Goal: Information Seeking & Learning: Find specific fact

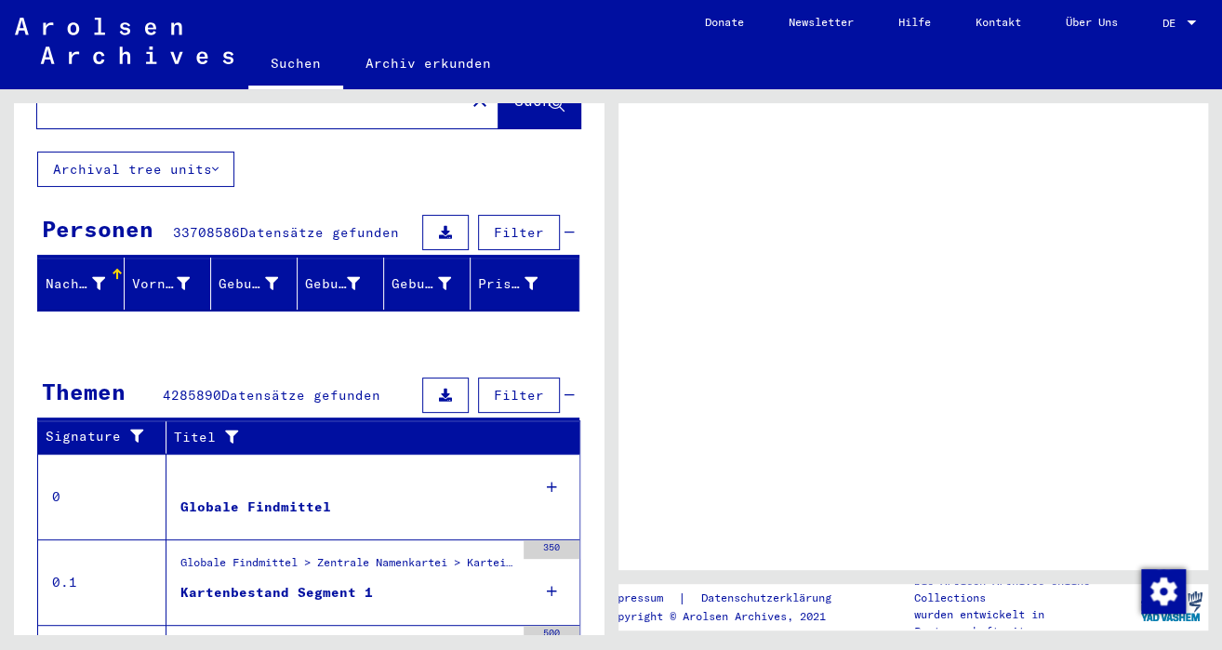
scroll to position [85, 0]
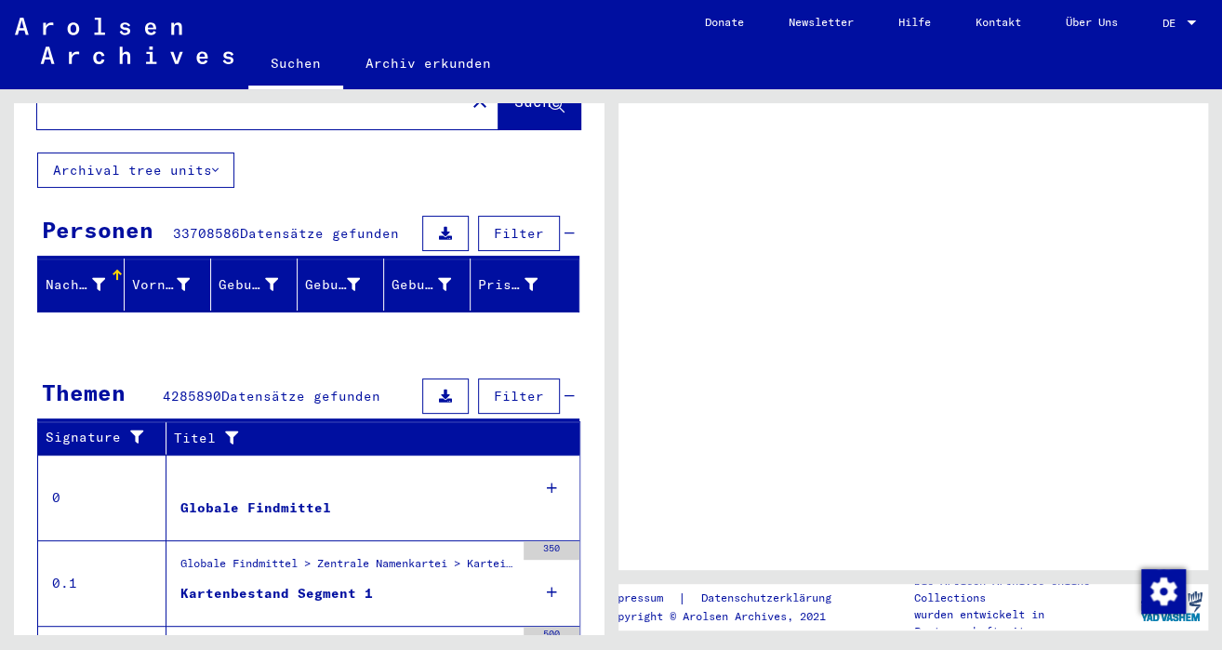
click at [350, 328] on div at bounding box center [309, 338] width 590 height 23
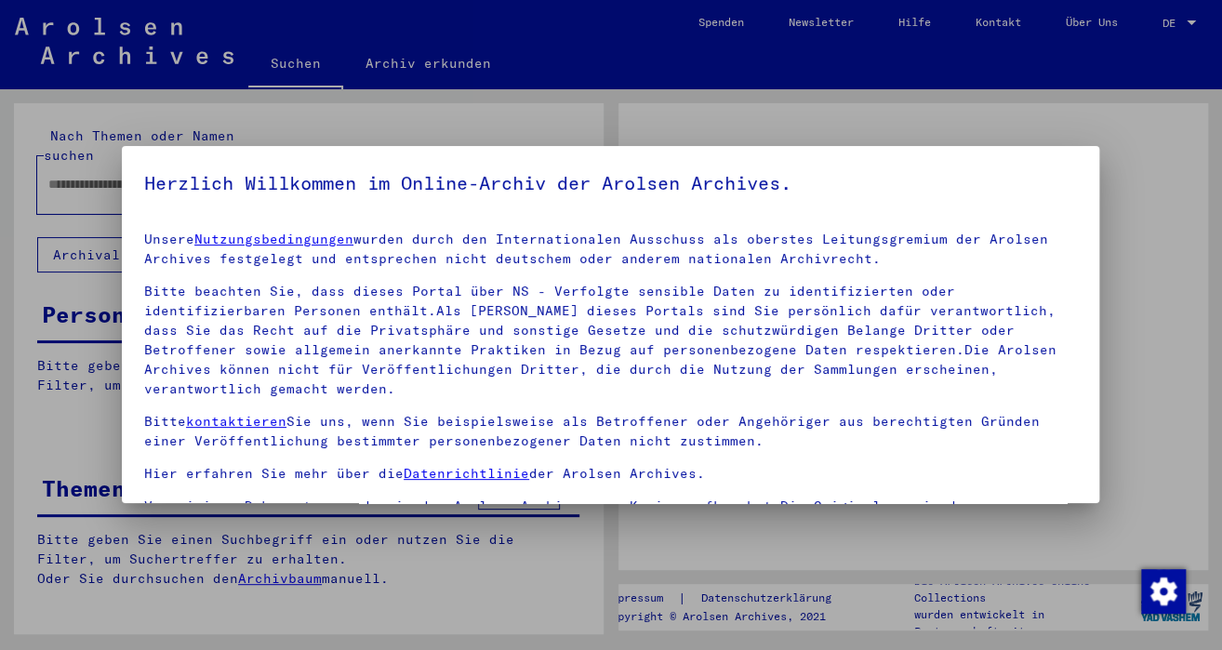
type input "********"
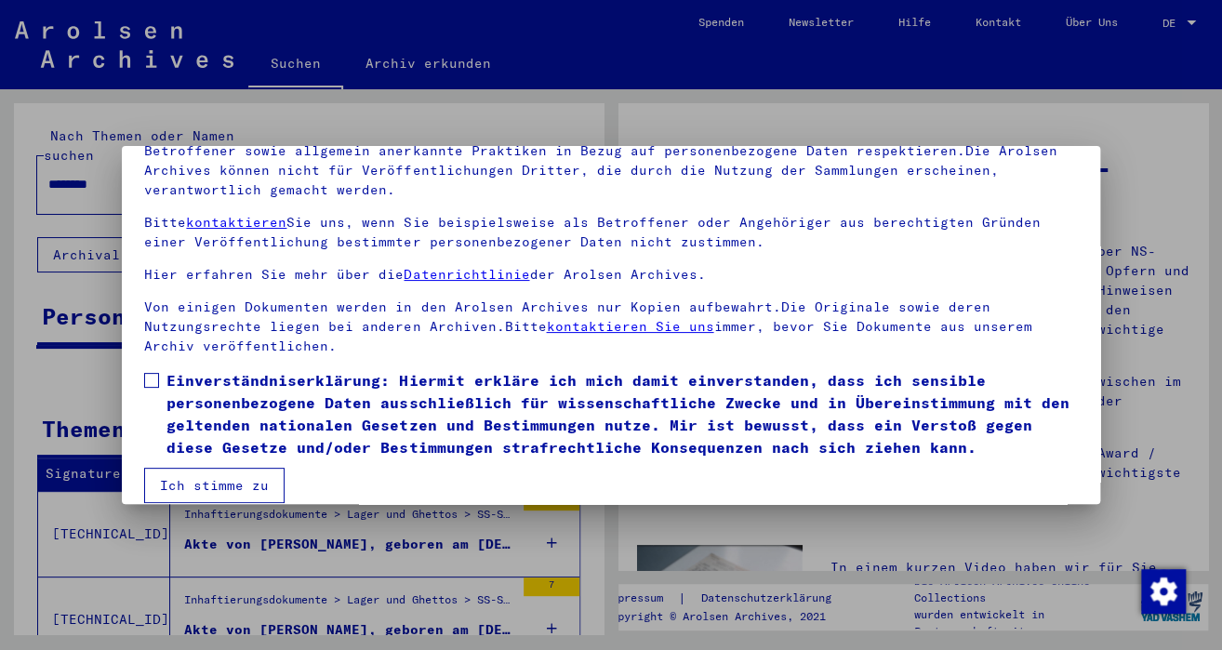
scroll to position [157, 0]
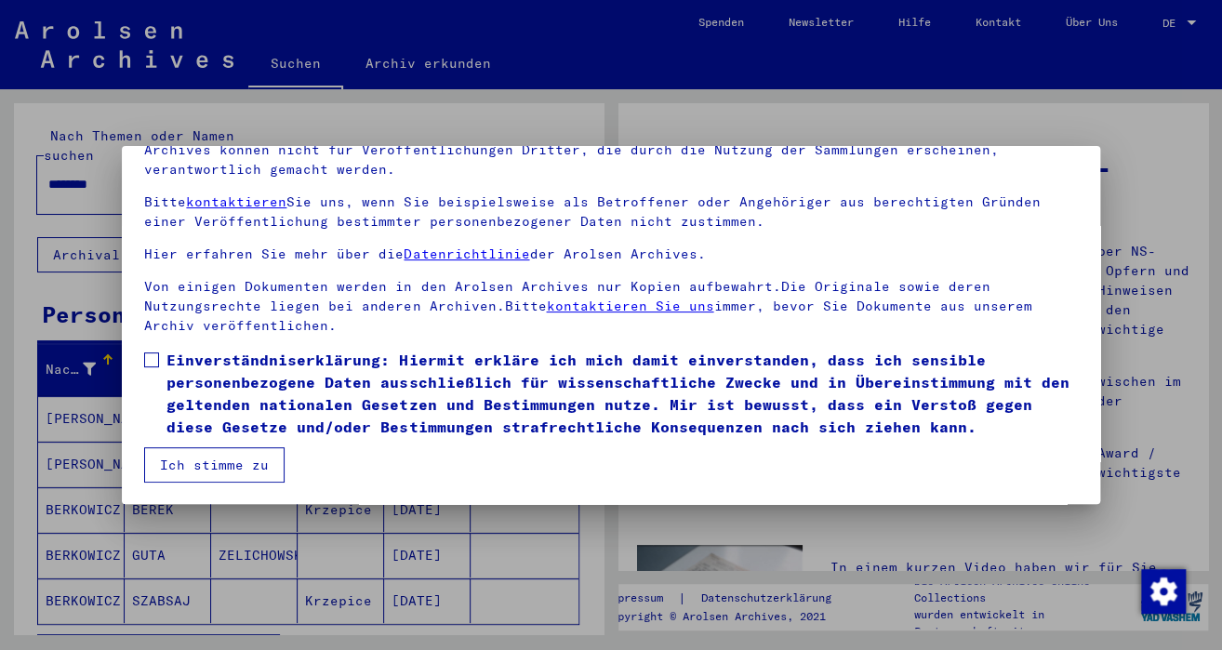
click at [148, 353] on span at bounding box center [151, 360] width 15 height 15
click at [220, 462] on button "Ich stimme zu" at bounding box center [214, 464] width 140 height 35
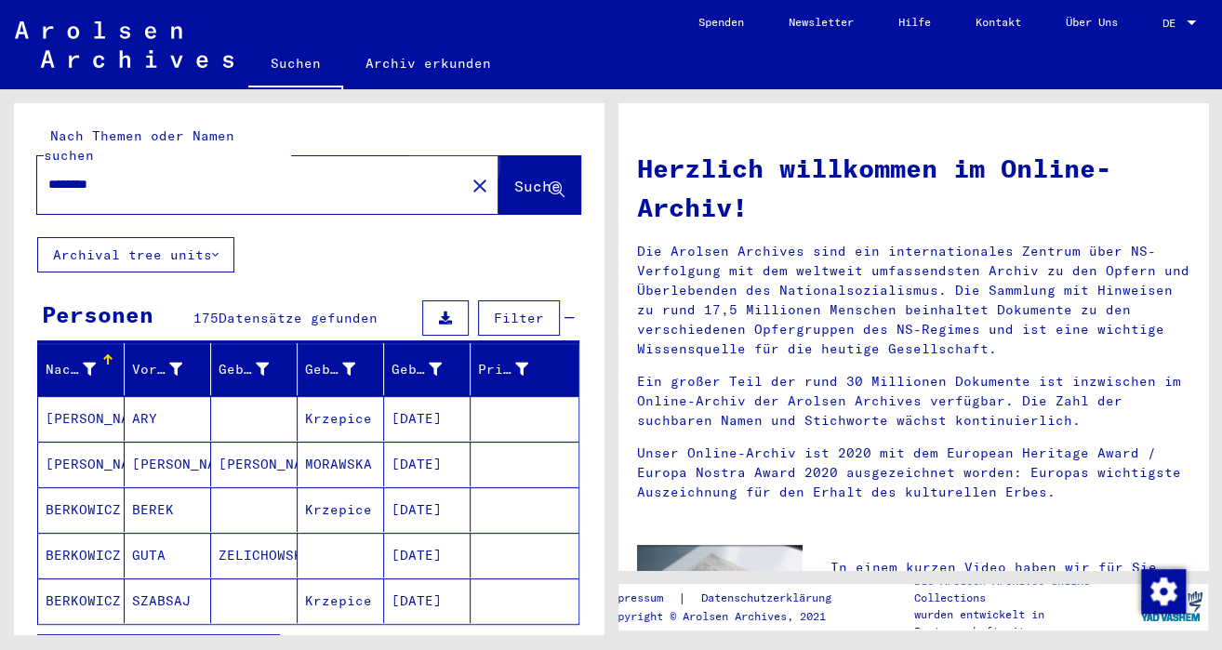
click at [514, 177] on span "Suche" at bounding box center [537, 186] width 47 height 19
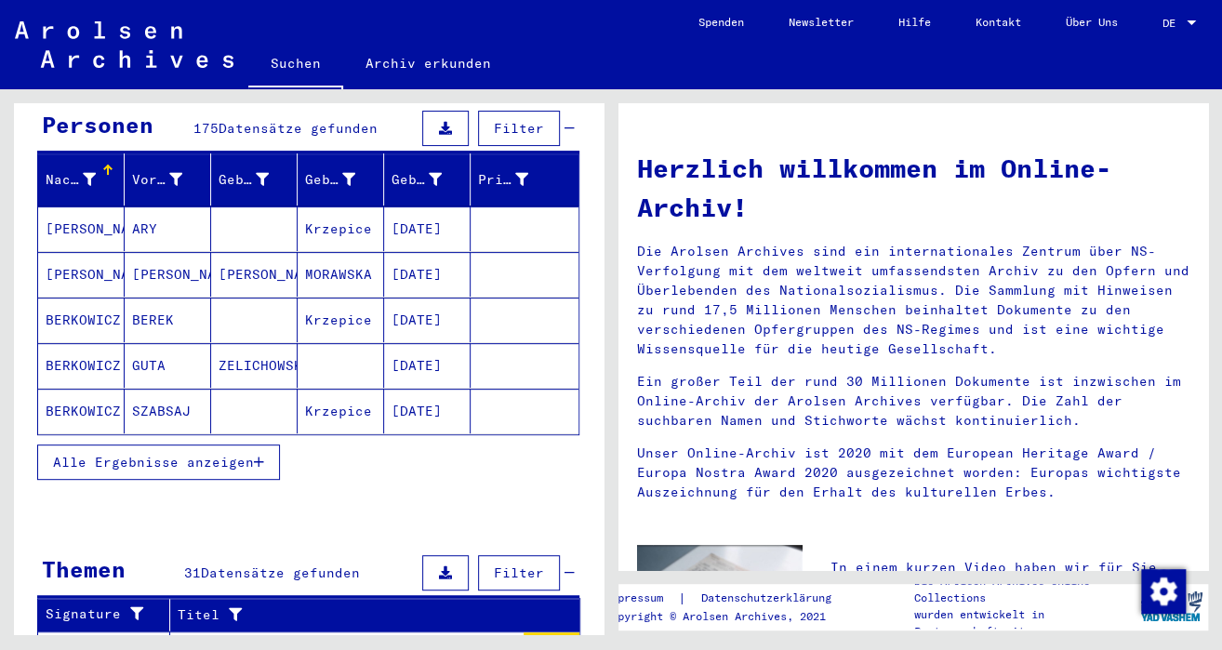
scroll to position [186, 0]
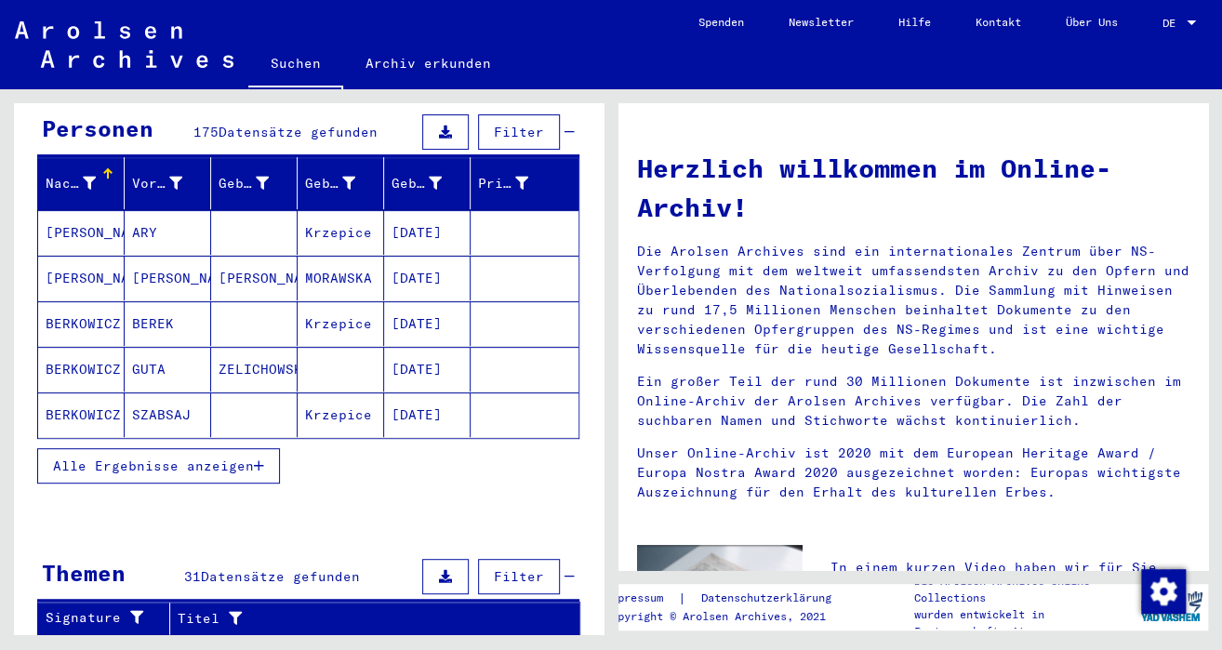
click at [236, 458] on span "Alle Ergebnisse anzeigen" at bounding box center [153, 466] width 201 height 17
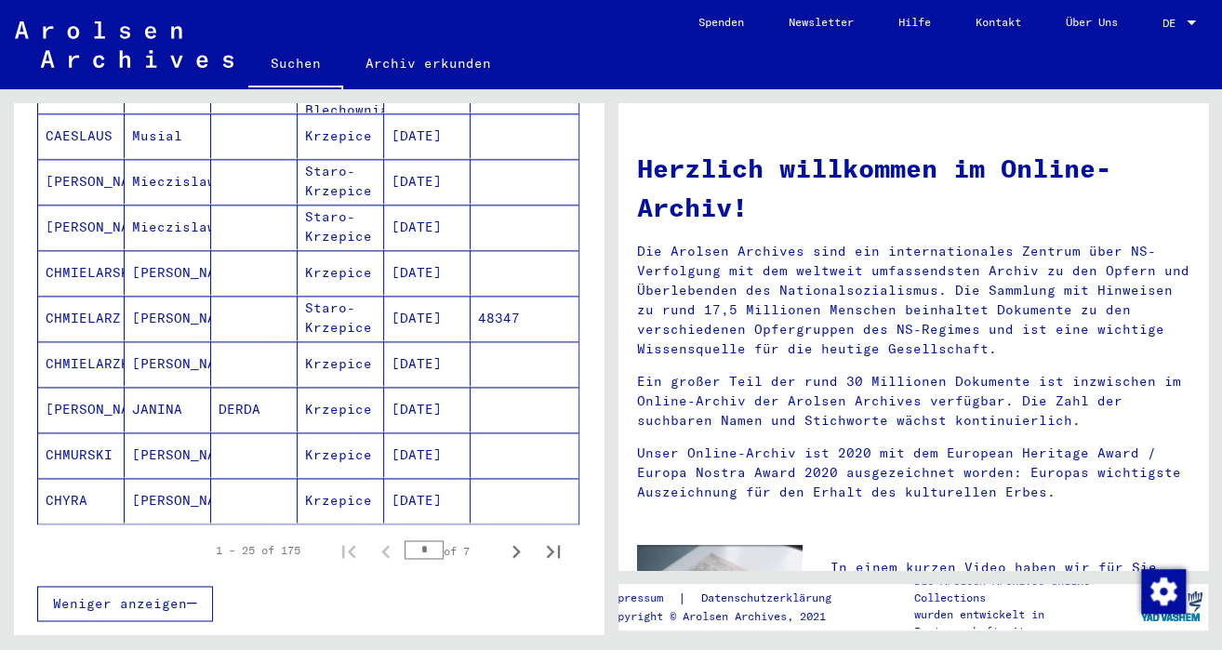
scroll to position [1023, 0]
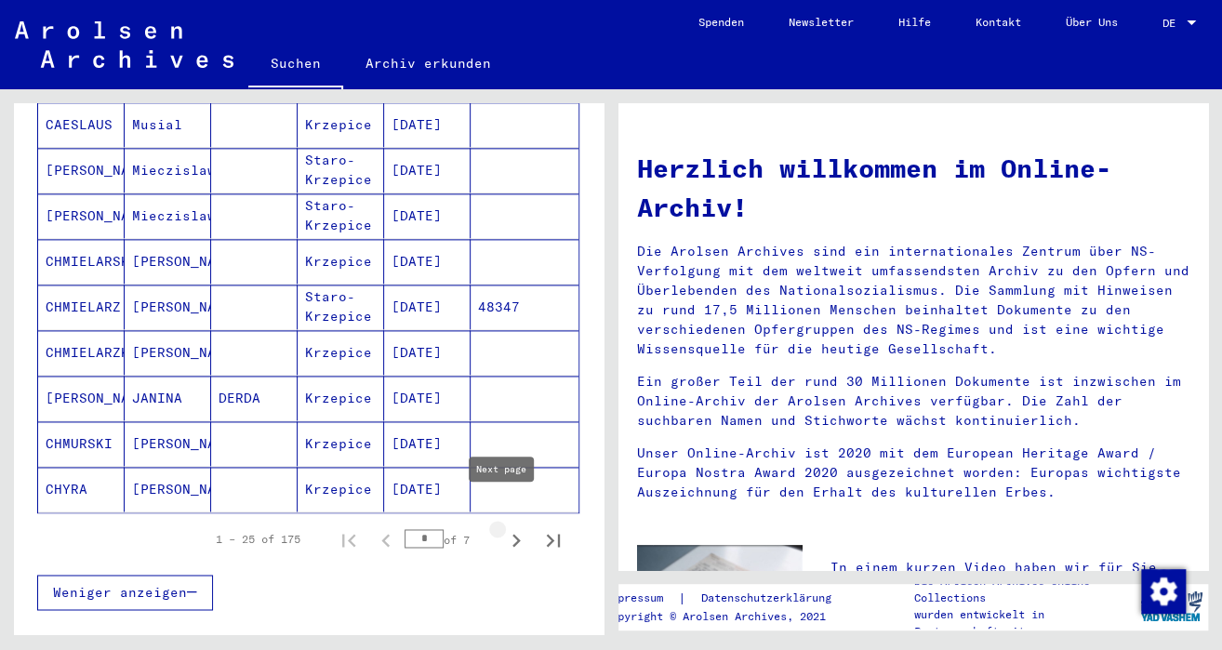
click at [513, 534] on icon "Next page" at bounding box center [517, 540] width 8 height 13
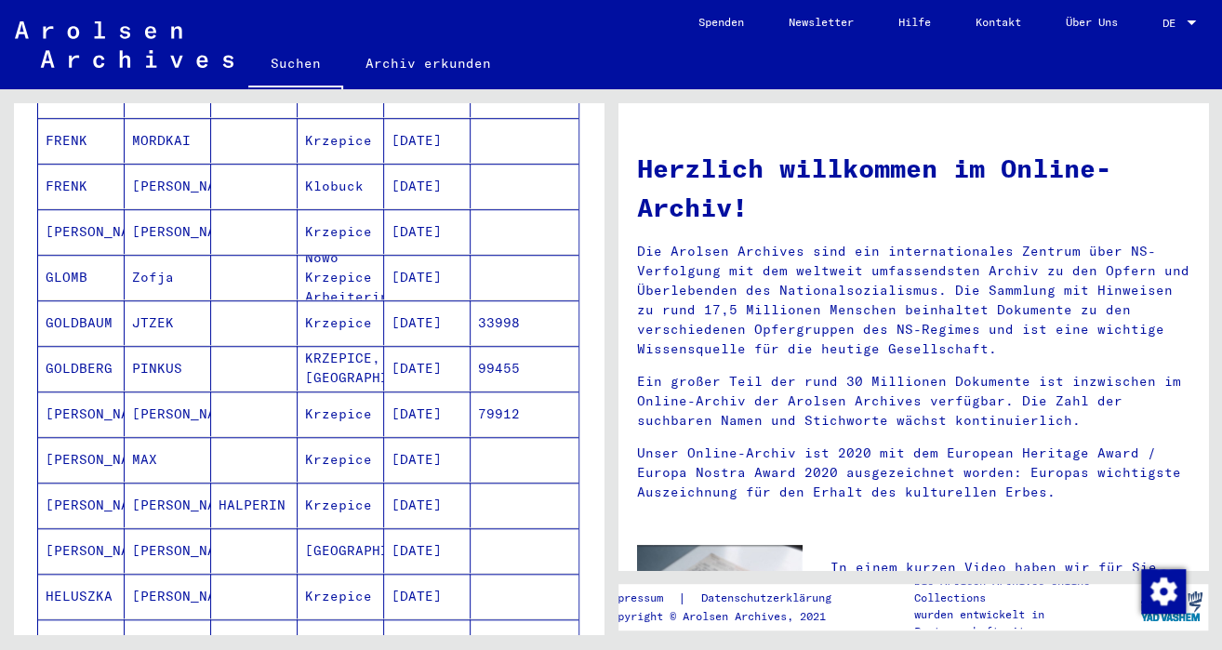
scroll to position [465, 0]
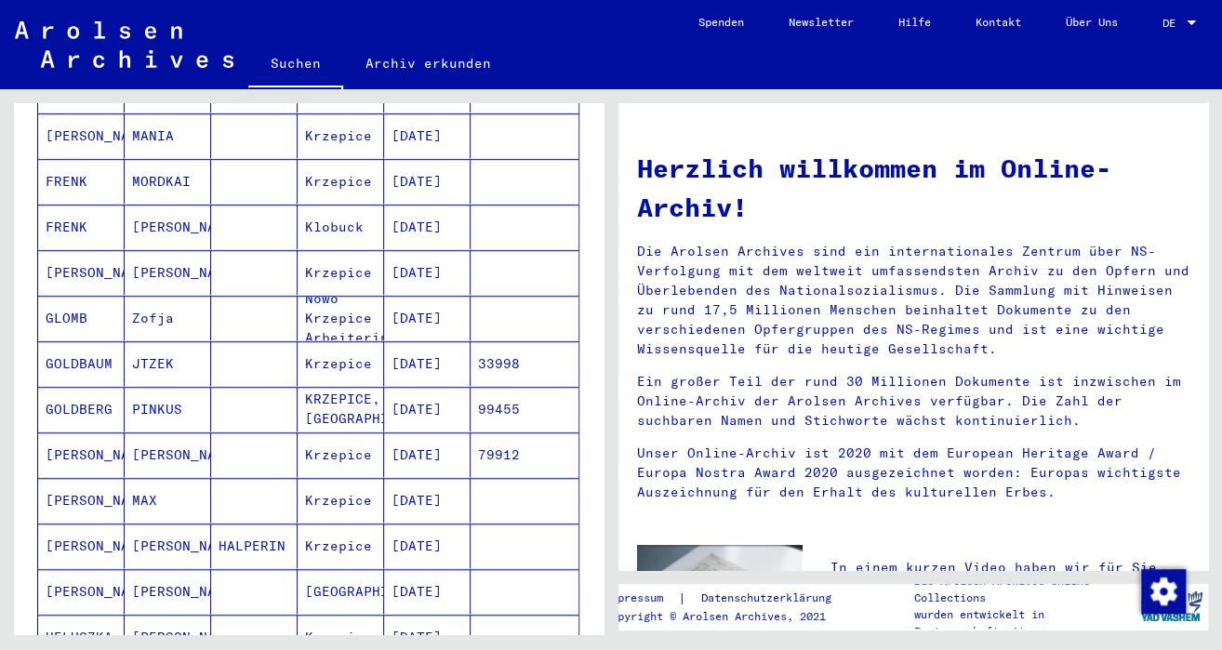
click at [111, 387] on mat-cell "GOLDBERG" at bounding box center [81, 409] width 87 height 45
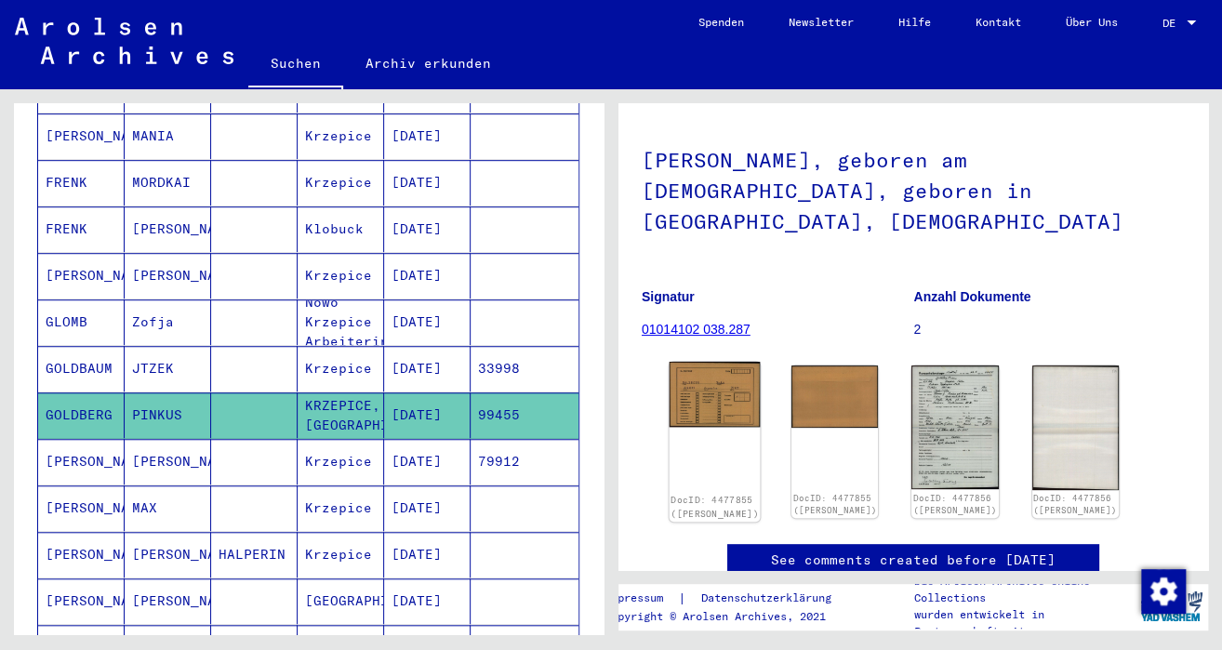
click at [693, 367] on img at bounding box center [715, 394] width 91 height 65
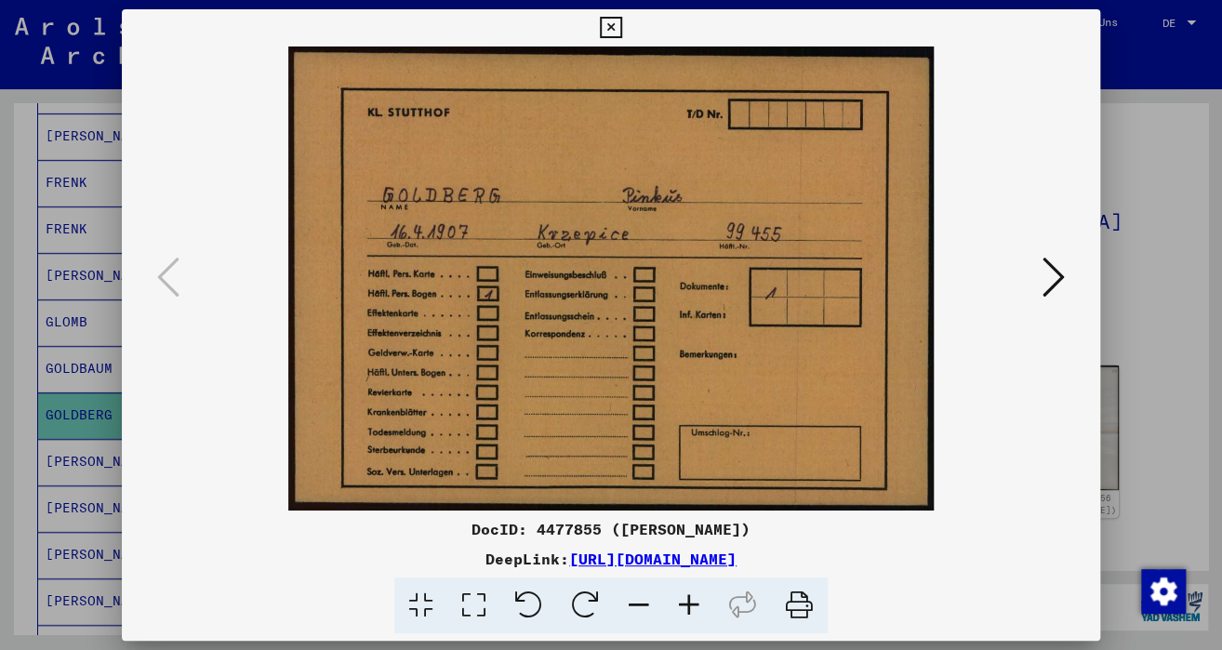
click at [1051, 281] on icon at bounding box center [1054, 277] width 22 height 45
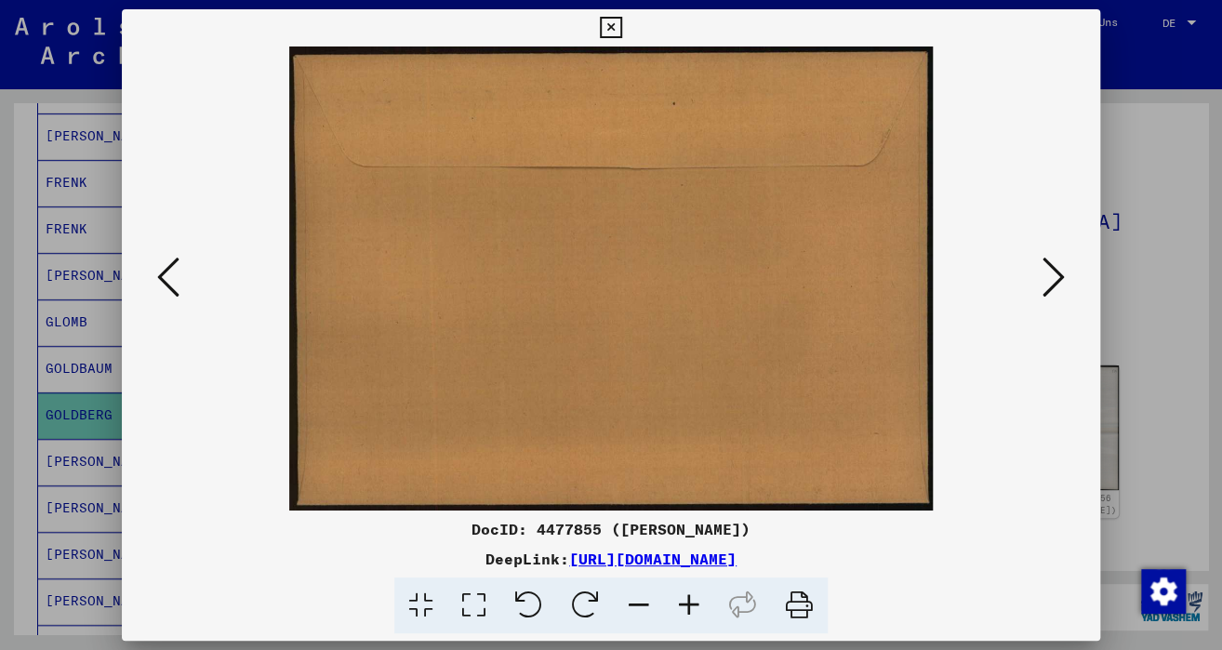
click at [1051, 281] on icon at bounding box center [1054, 277] width 22 height 45
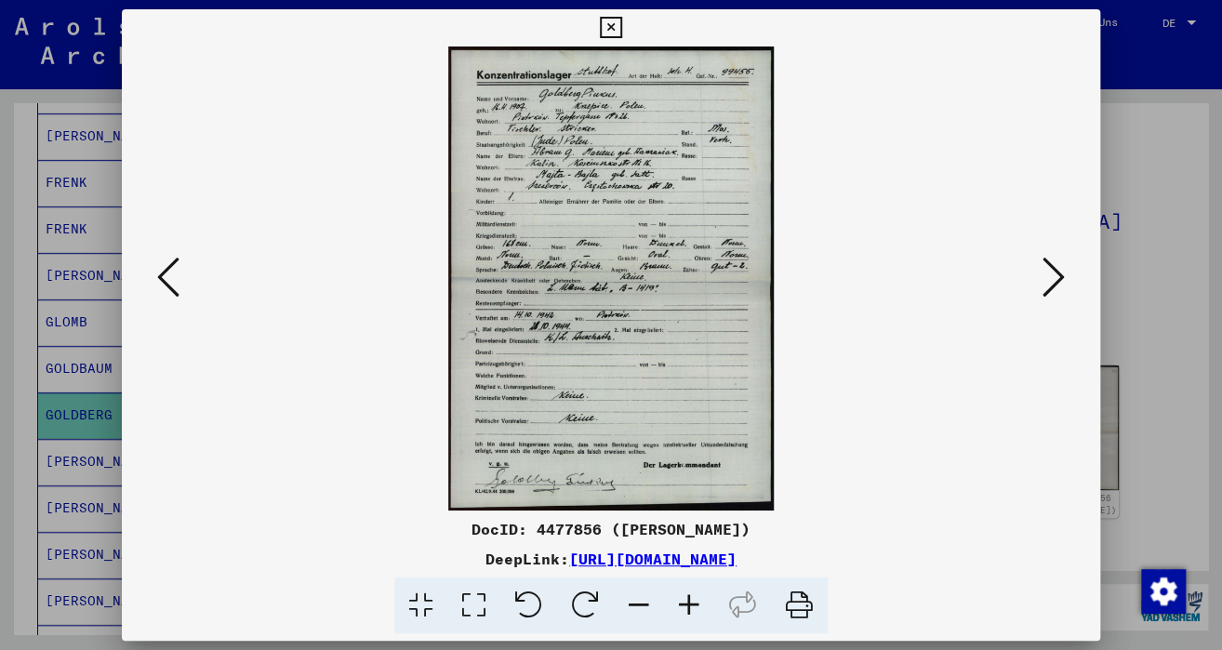
click at [892, 379] on img at bounding box center [610, 279] width 851 height 464
click at [683, 601] on icon at bounding box center [689, 606] width 50 height 57
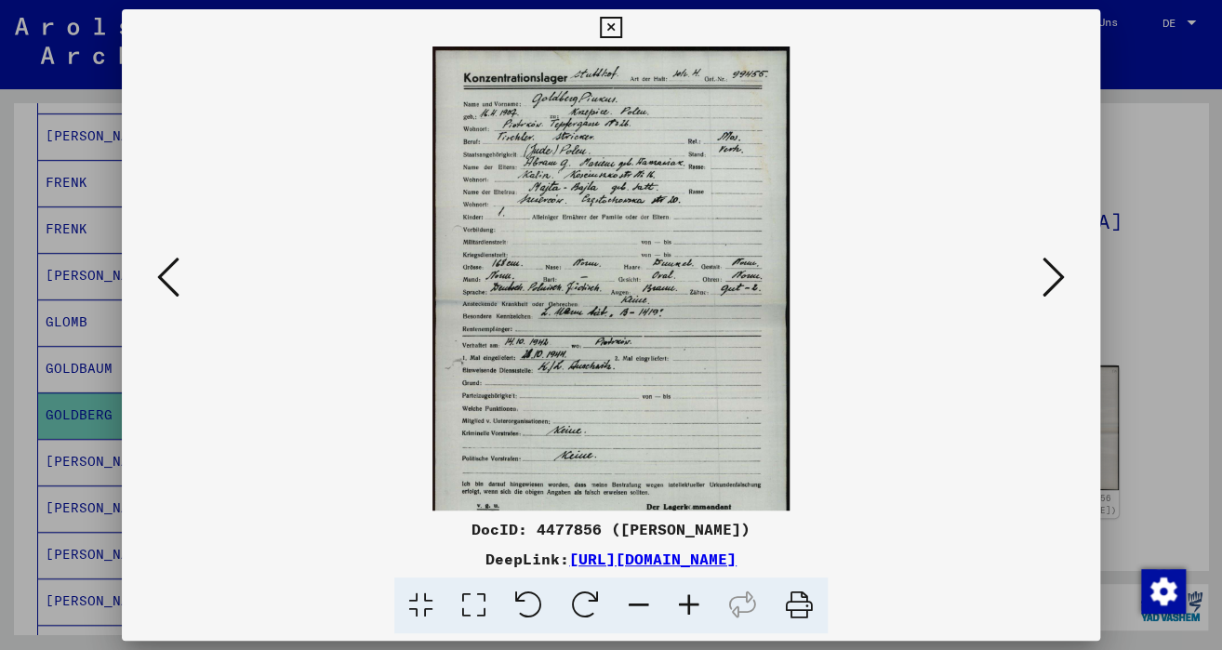
click at [683, 601] on icon at bounding box center [689, 606] width 50 height 57
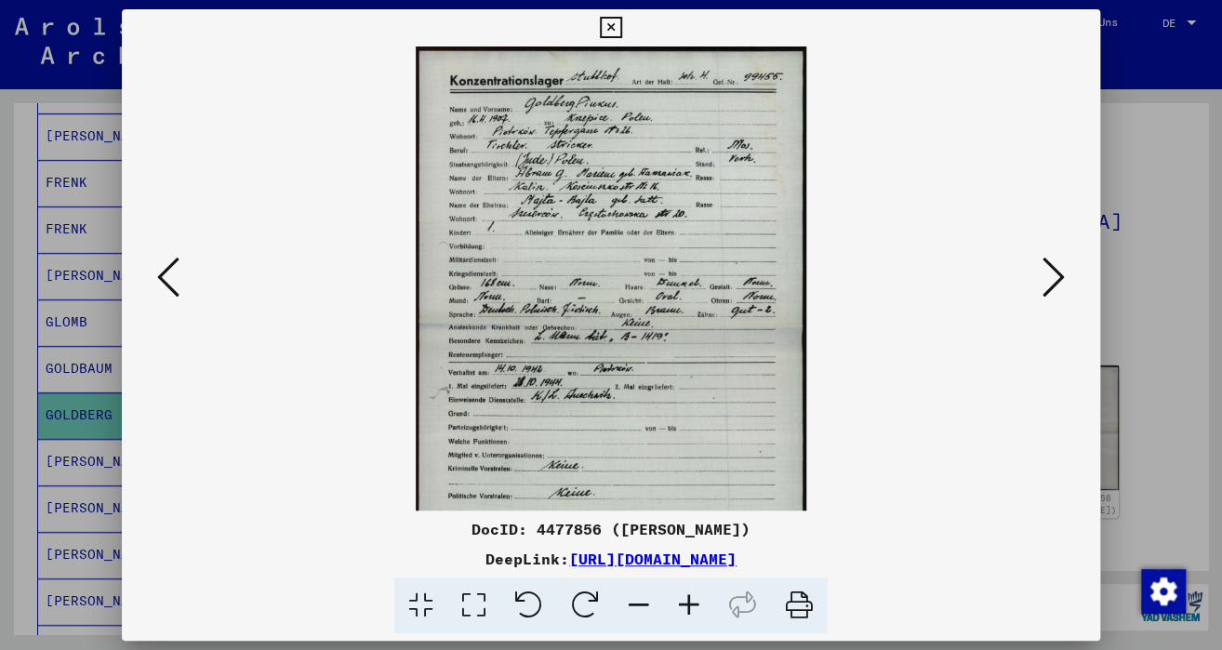
click at [683, 601] on icon at bounding box center [689, 606] width 50 height 57
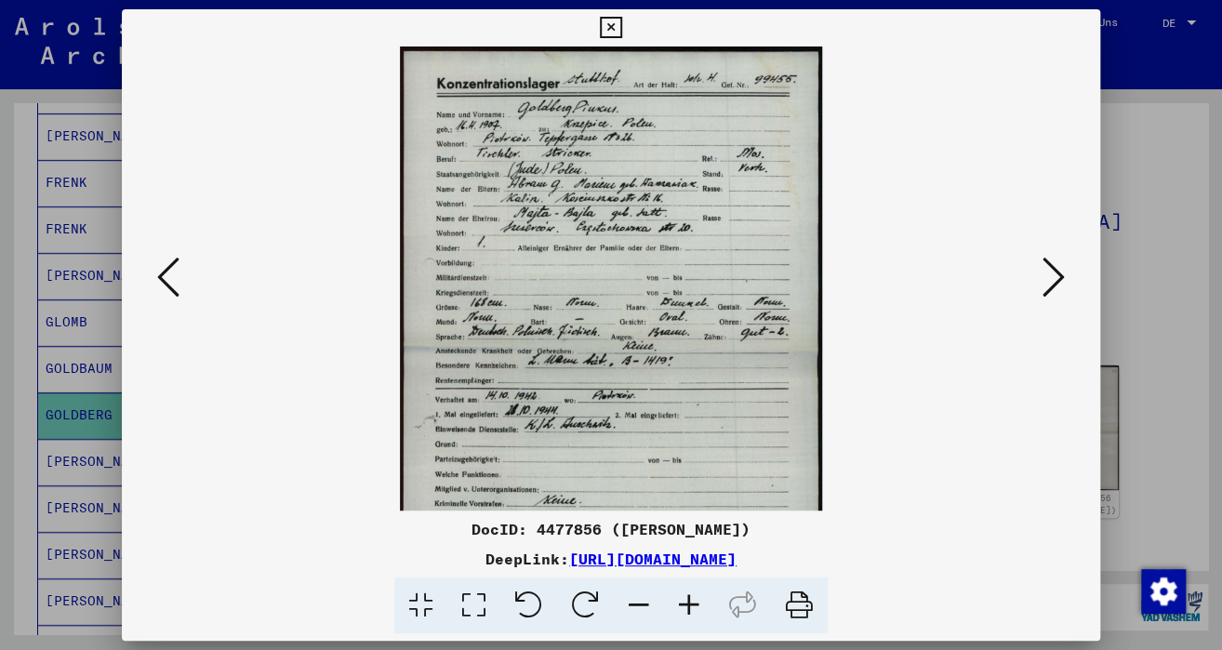
click at [683, 601] on icon at bounding box center [689, 606] width 50 height 57
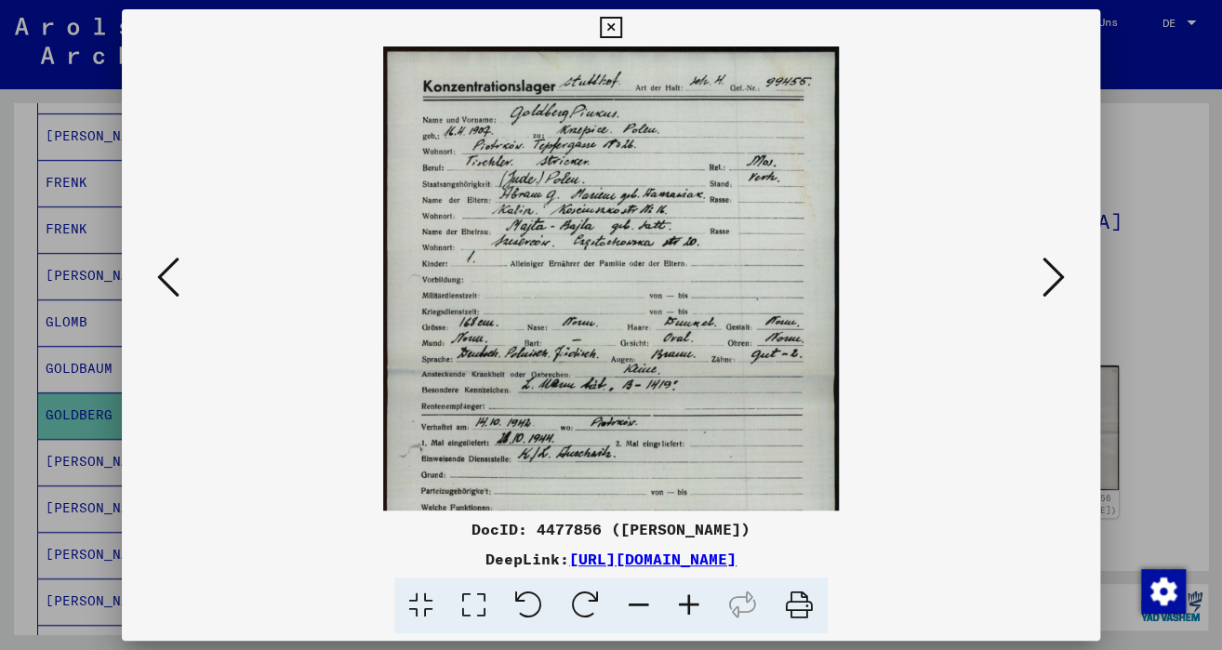
click at [683, 601] on icon at bounding box center [689, 606] width 50 height 57
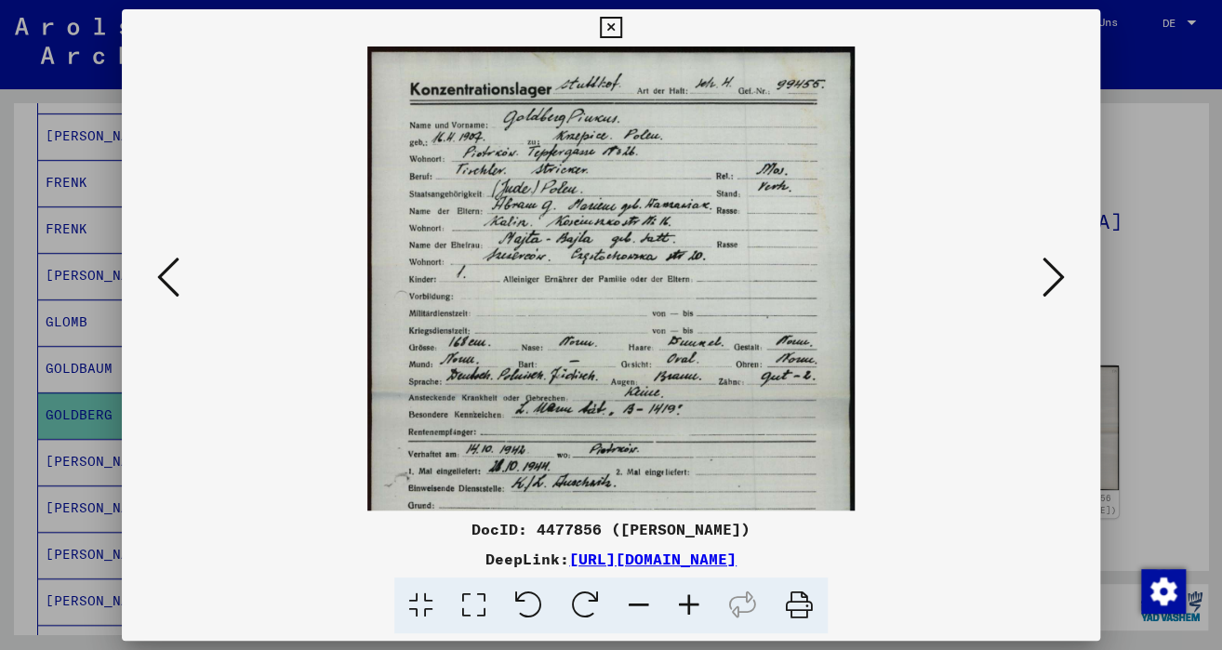
click at [683, 601] on icon at bounding box center [689, 606] width 50 height 57
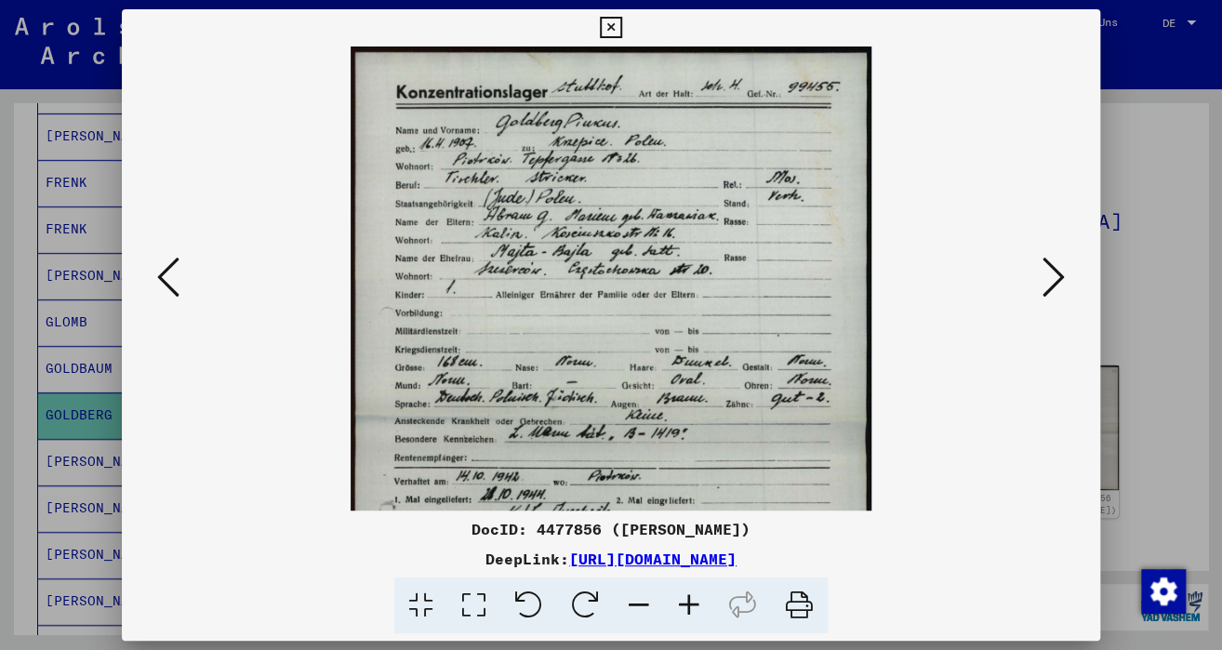
click at [683, 601] on icon at bounding box center [689, 606] width 50 height 57
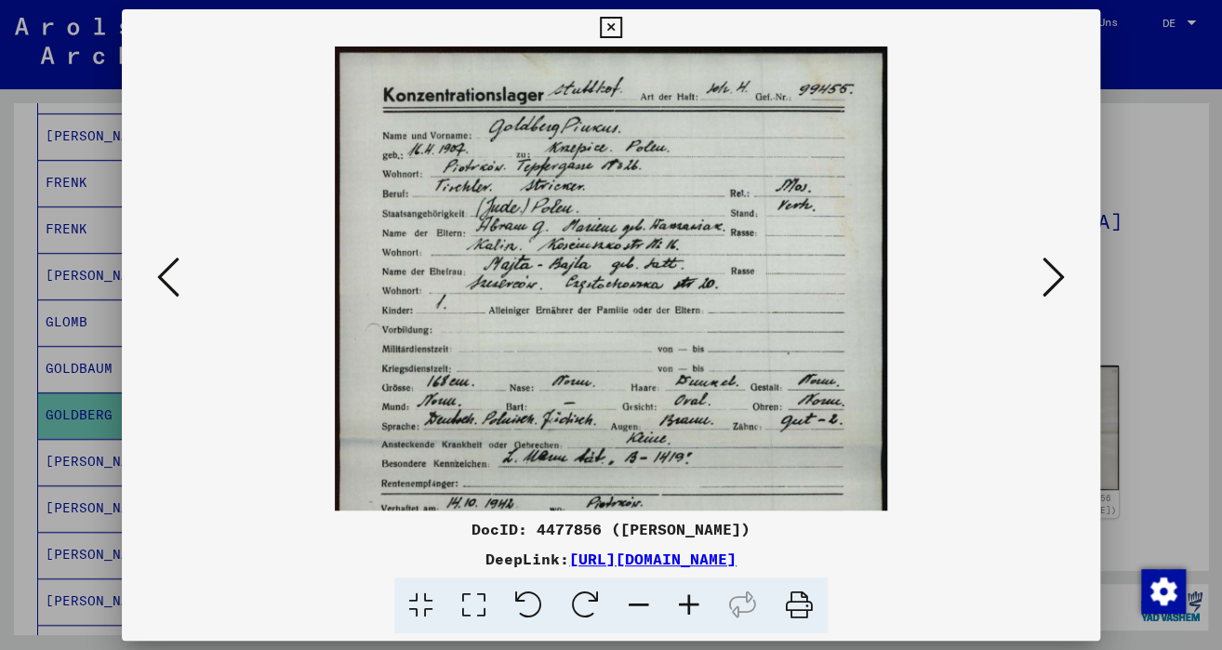
click at [683, 601] on icon at bounding box center [689, 606] width 50 height 57
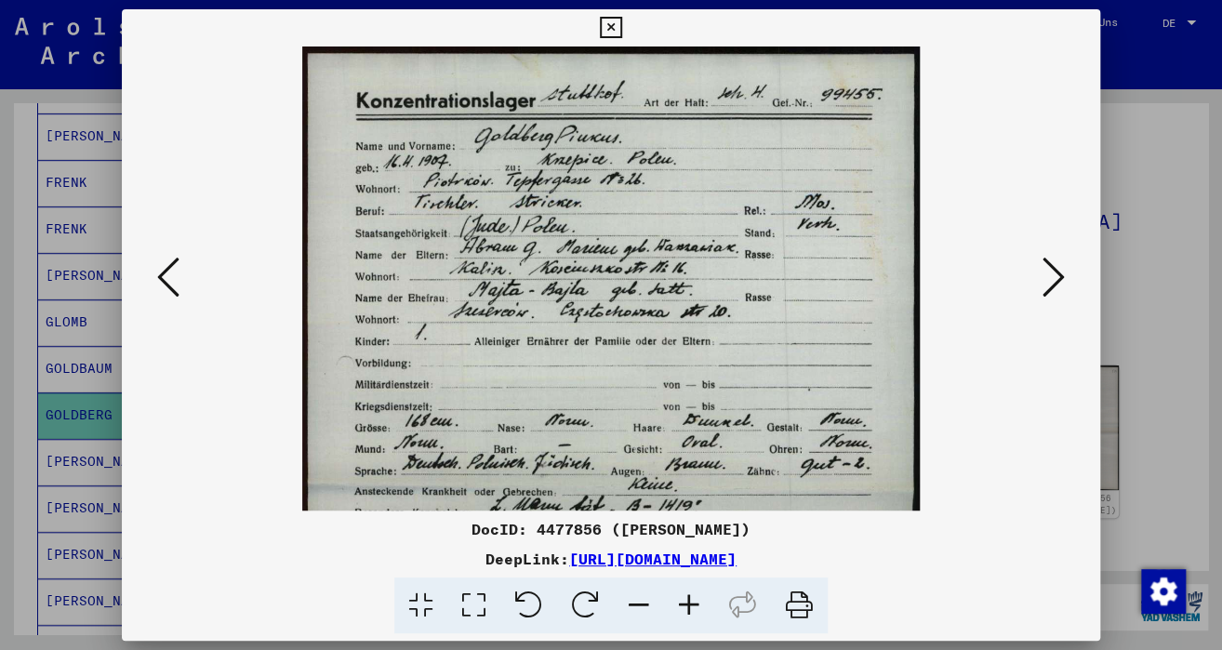
click at [683, 601] on icon at bounding box center [689, 606] width 50 height 57
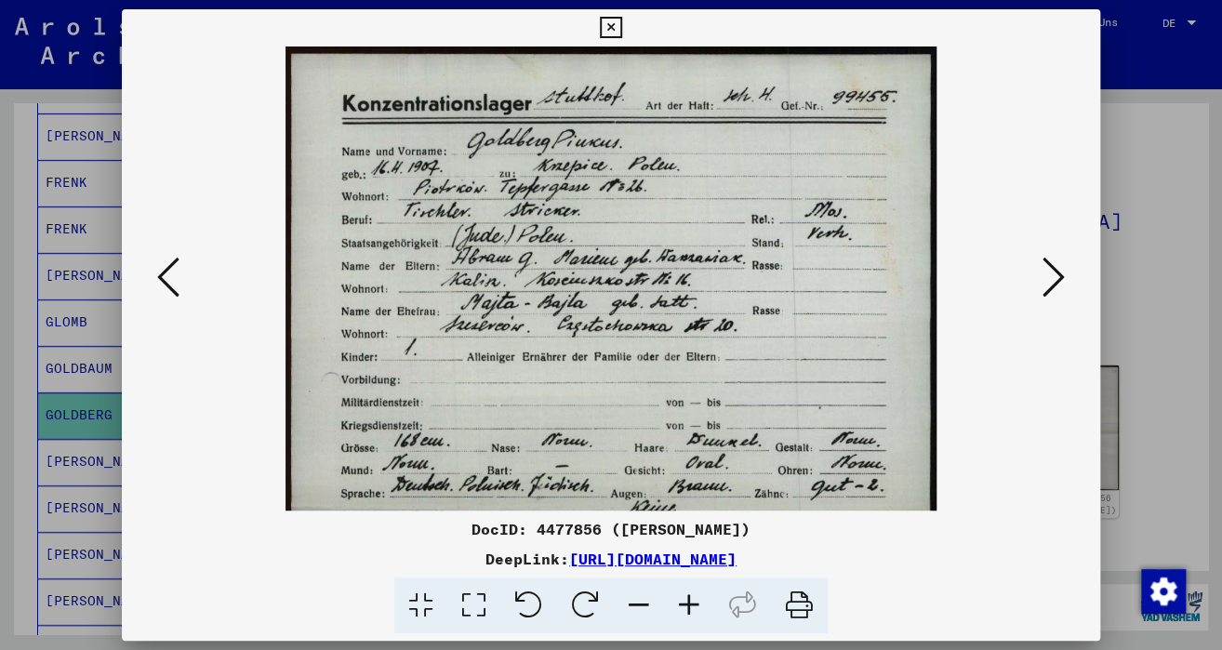
click at [683, 601] on icon at bounding box center [689, 606] width 50 height 57
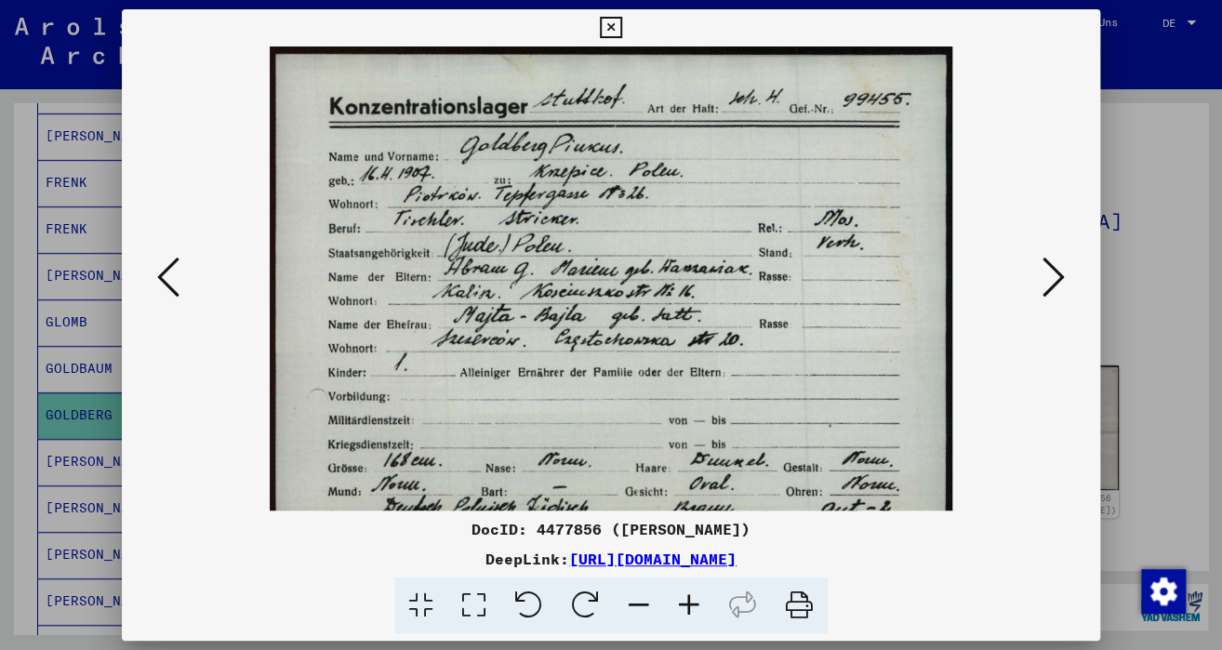
click at [683, 601] on icon at bounding box center [689, 606] width 50 height 57
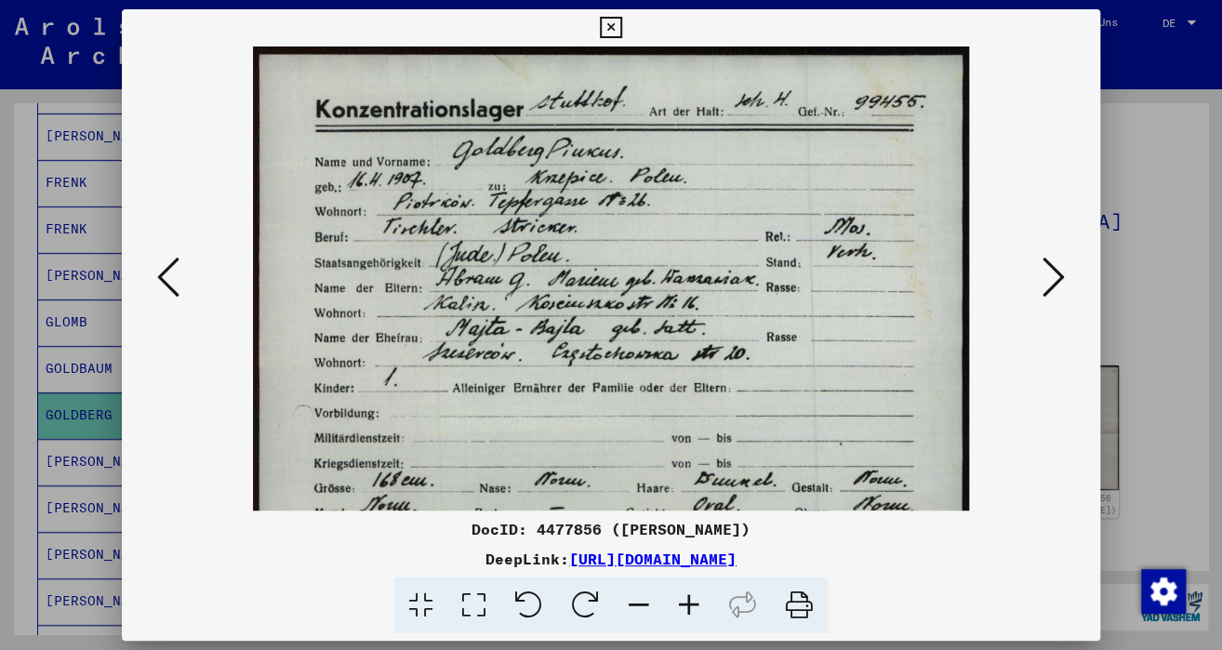
click at [683, 601] on icon at bounding box center [689, 606] width 50 height 57
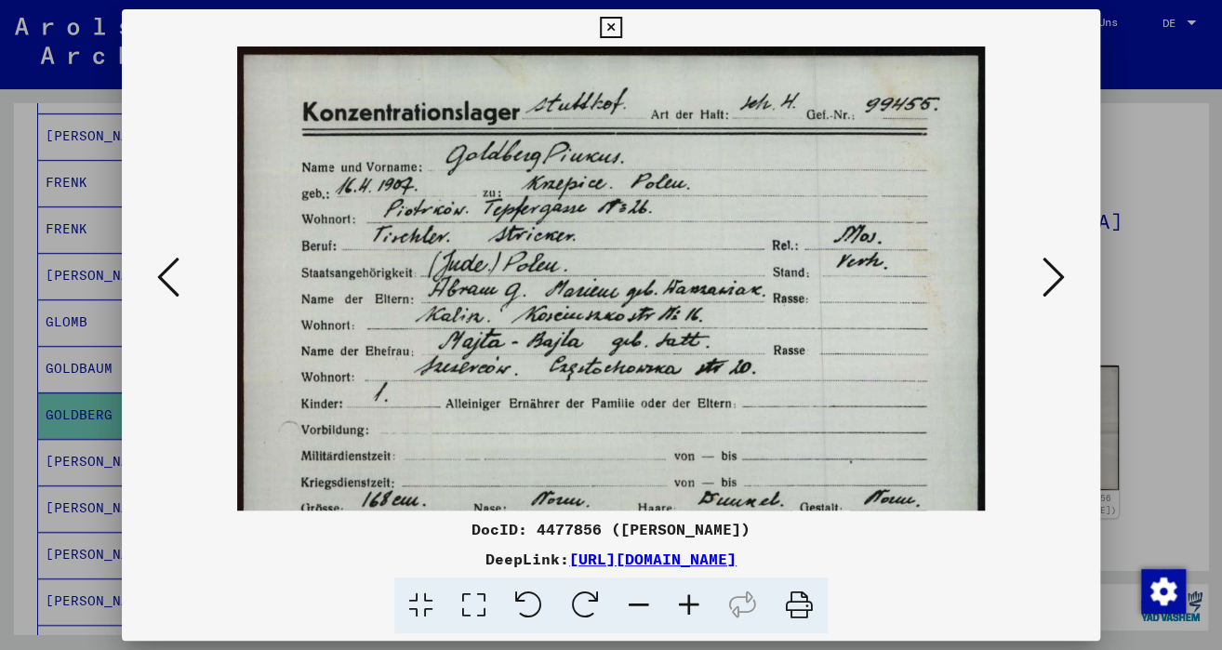
drag, startPoint x: 731, startPoint y: 358, endPoint x: 712, endPoint y: 439, distance: 83.0
click at [712, 439] on img at bounding box center [611, 581] width 748 height 1069
drag, startPoint x: 1040, startPoint y: 341, endPoint x: 893, endPoint y: 119, distance: 266.5
click at [1039, 339] on div at bounding box center [611, 279] width 978 height 464
click at [612, 32] on icon at bounding box center [610, 28] width 21 height 22
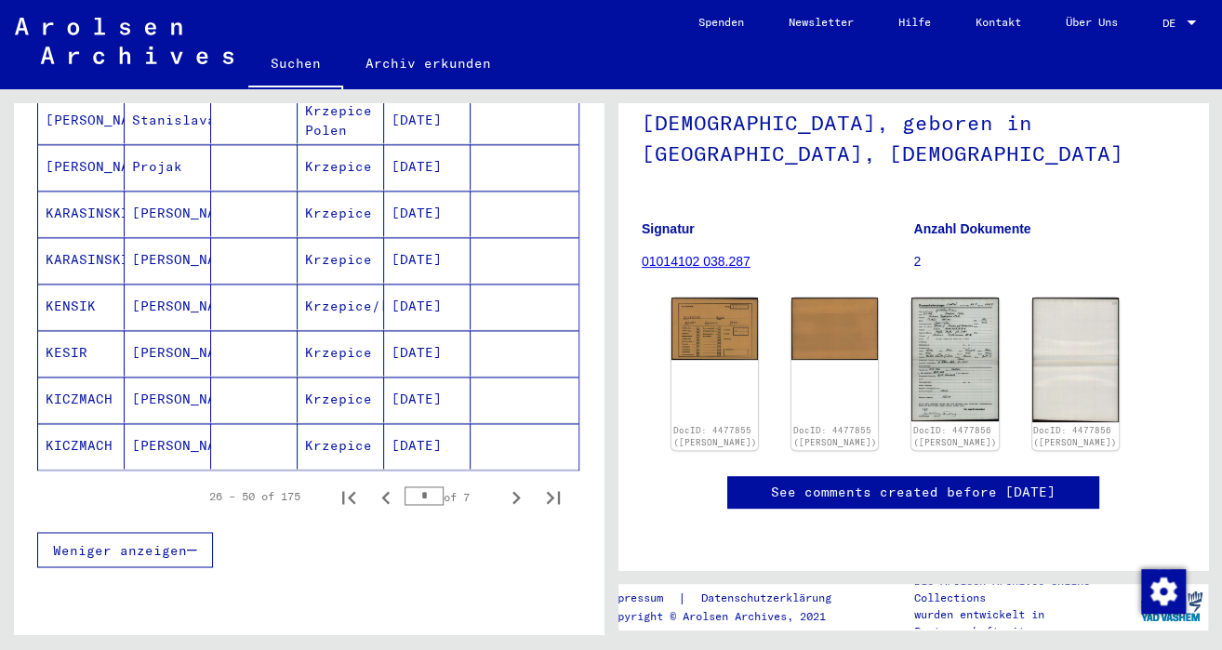
scroll to position [1120, 0]
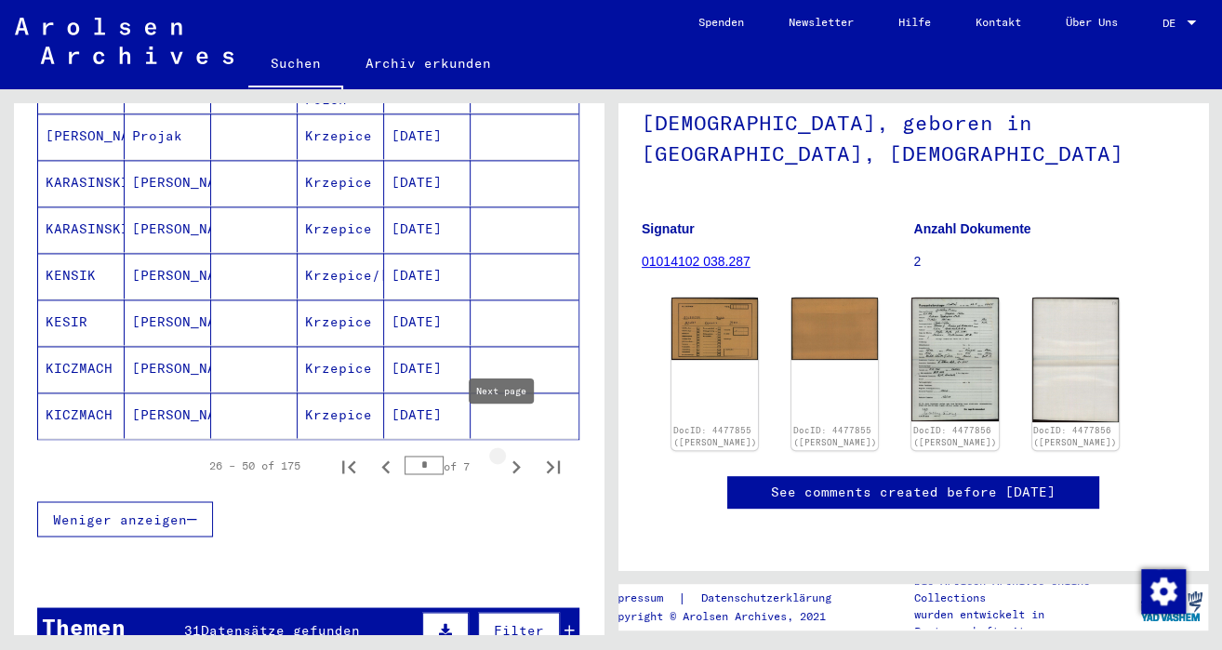
click at [503, 454] on icon "Next page" at bounding box center [516, 467] width 26 height 26
type input "*"
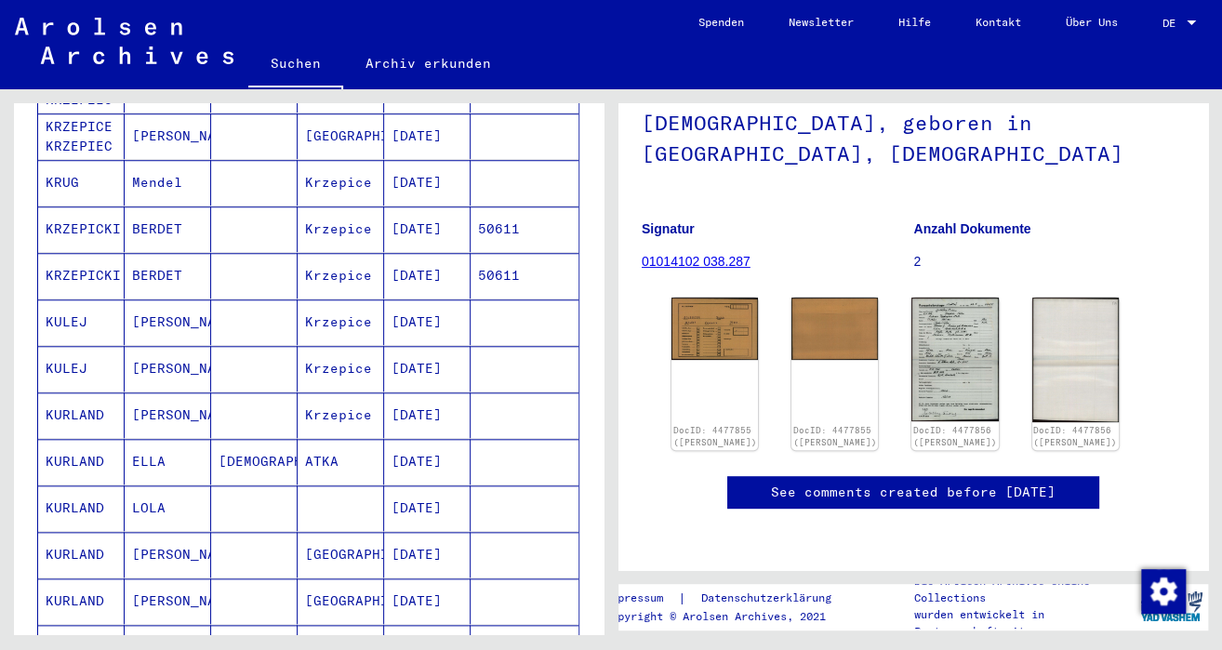
scroll to position [562, 0]
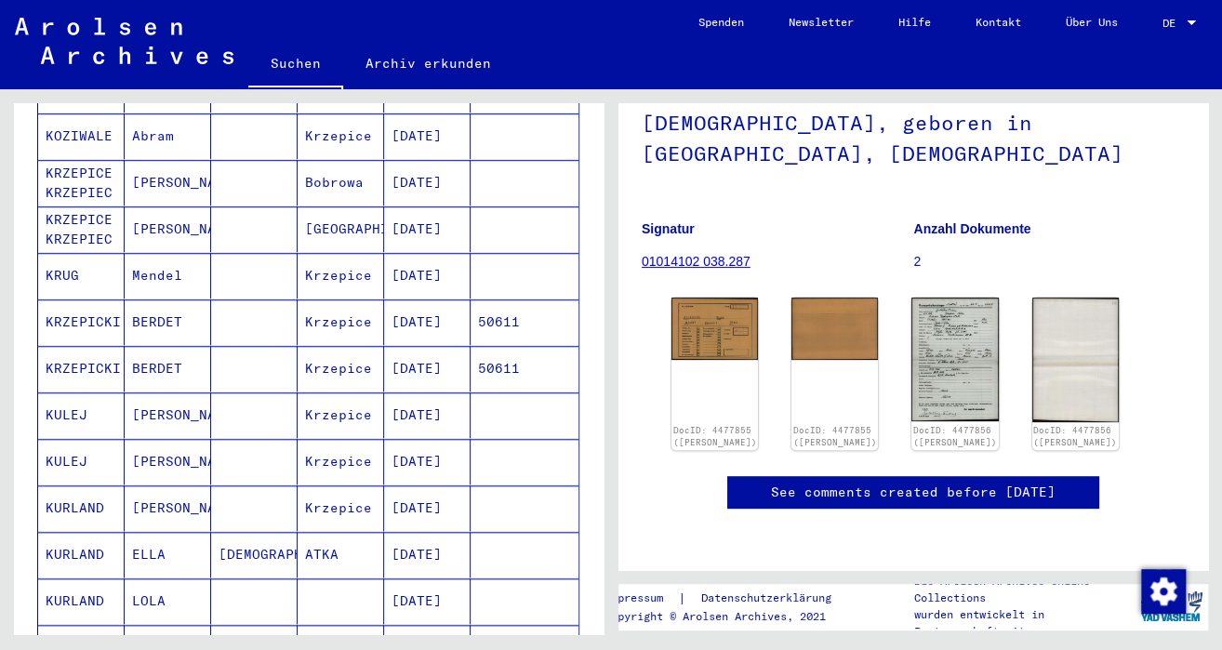
click at [53, 253] on mat-cell "KRUG" at bounding box center [81, 276] width 87 height 46
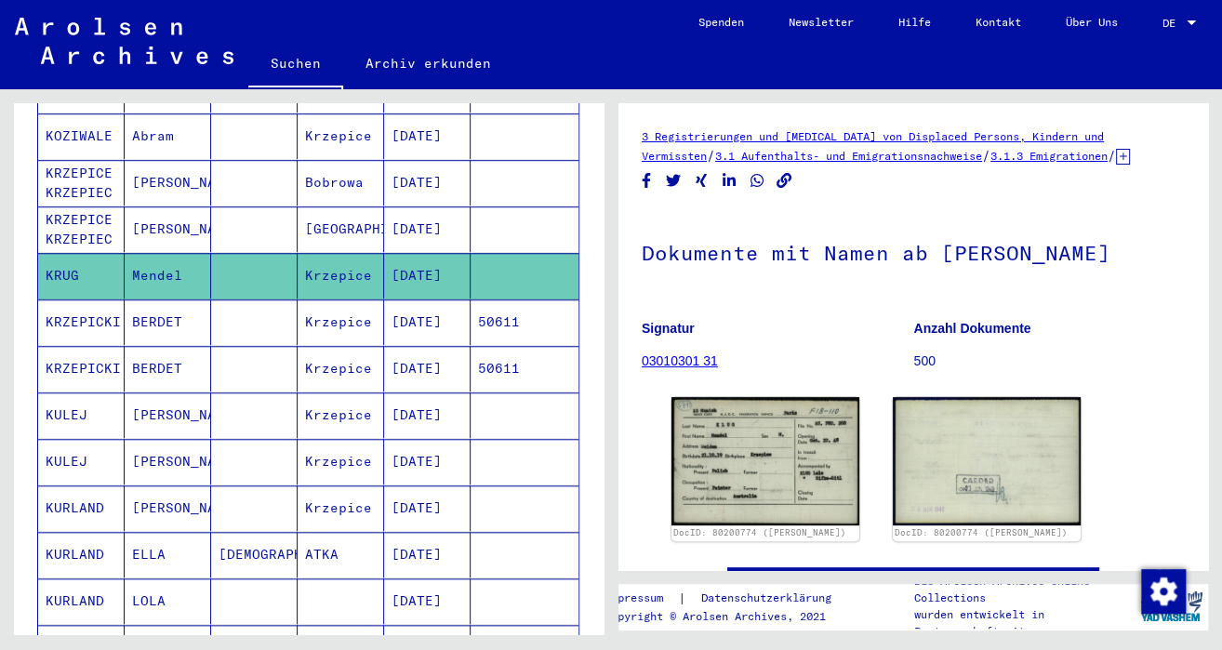
scroll to position [279, 0]
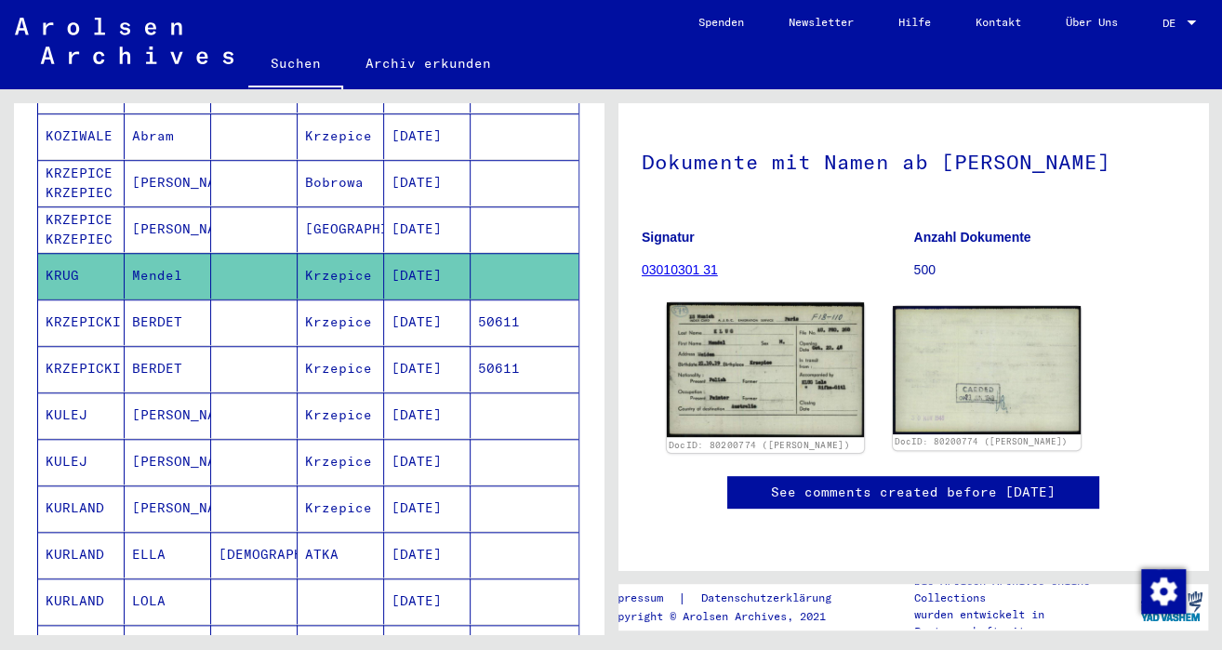
click at [755, 302] on img at bounding box center [765, 369] width 197 height 135
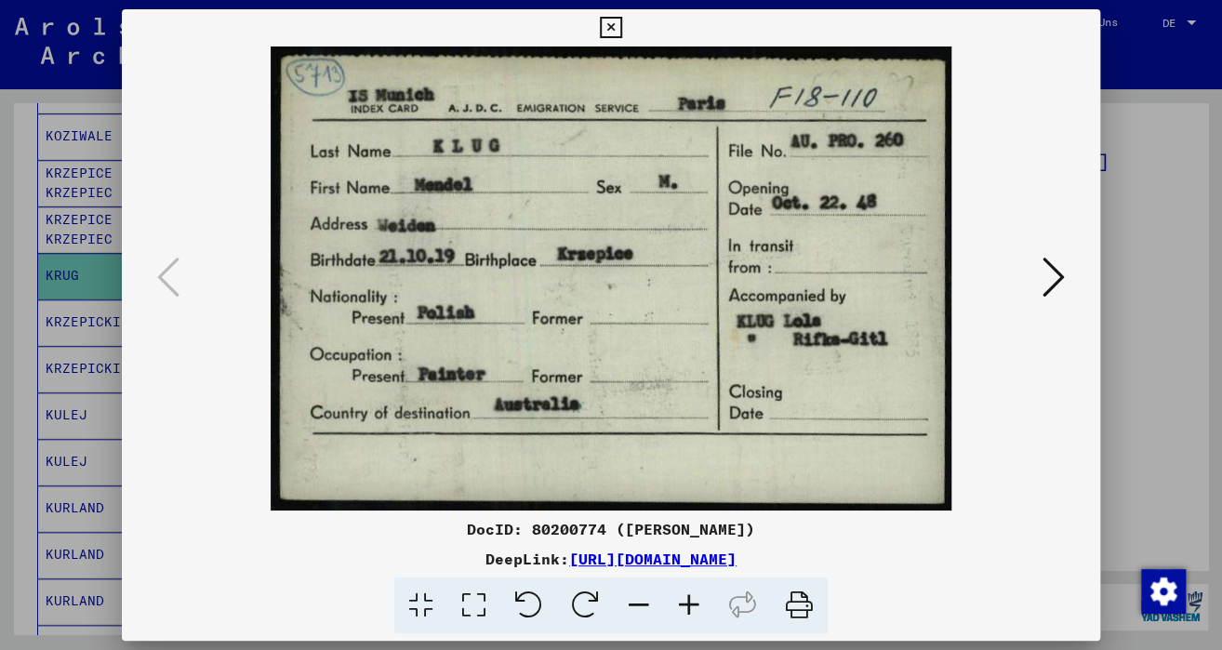
click at [1056, 284] on icon at bounding box center [1054, 277] width 22 height 45
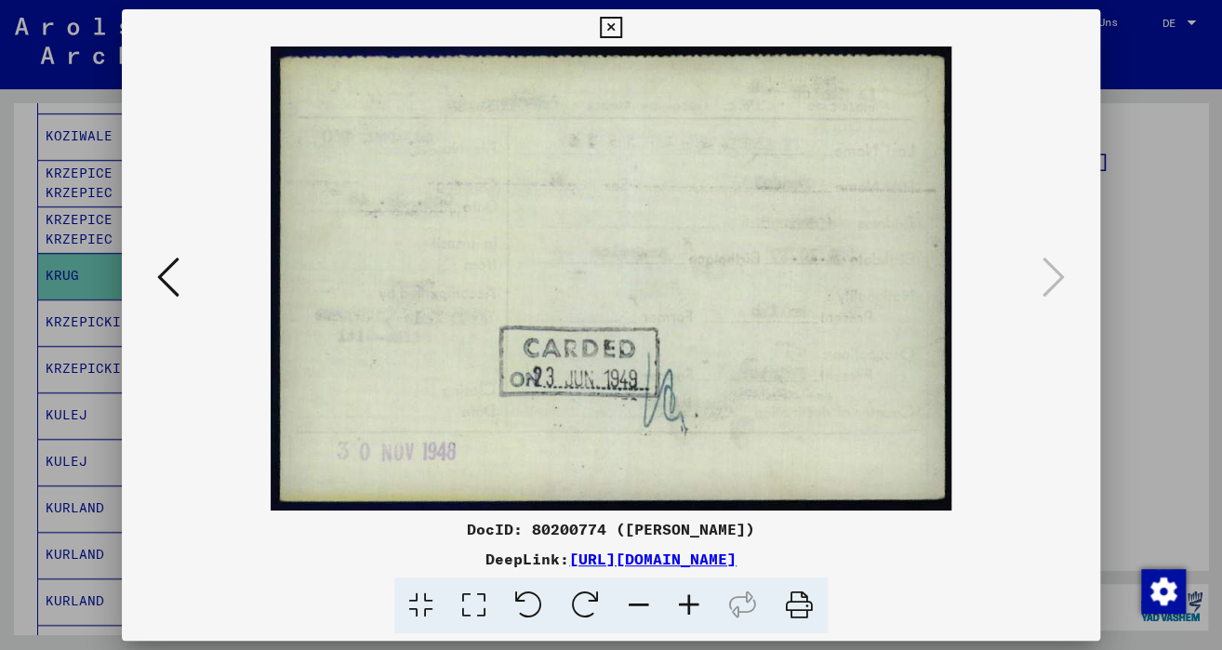
drag, startPoint x: 606, startPoint y: 25, endPoint x: 595, endPoint y: 7, distance: 21.2
click at [604, 21] on icon at bounding box center [610, 28] width 21 height 22
